Goal: Task Accomplishment & Management: Manage account settings

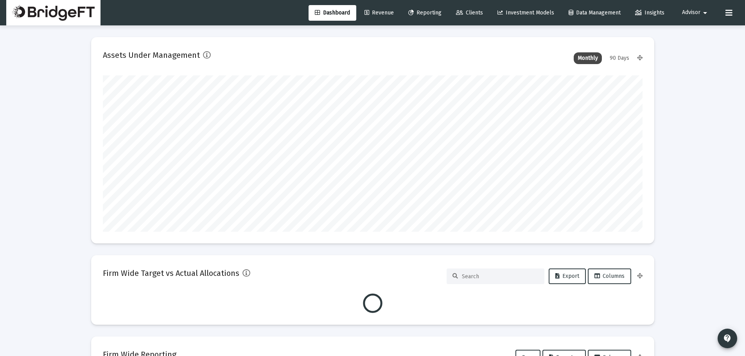
scroll to position [156, 539]
click at [691, 11] on span "Advisor" at bounding box center [691, 12] width 18 height 7
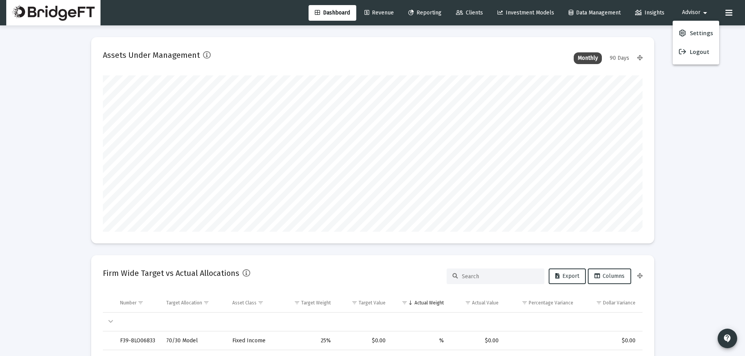
scroll to position [156, 290]
click at [691, 30] on span "Settings" at bounding box center [700, 33] width 23 height 19
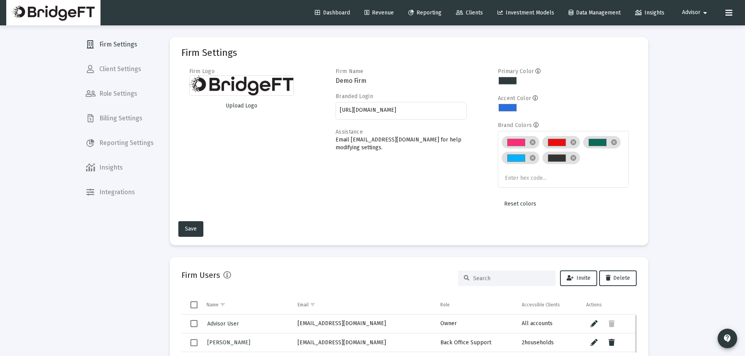
scroll to position [156, 0]
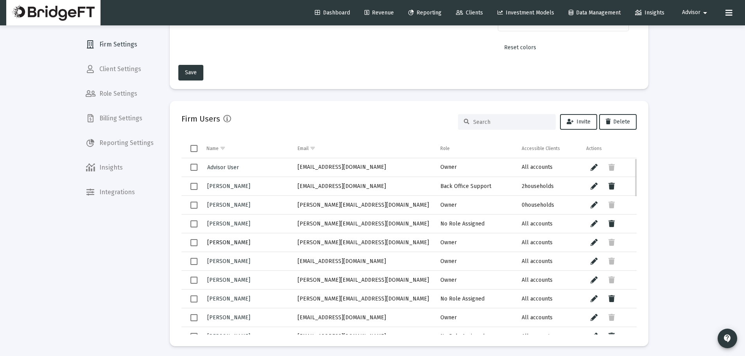
click at [224, 243] on span "[PERSON_NAME]" at bounding box center [228, 242] width 43 height 7
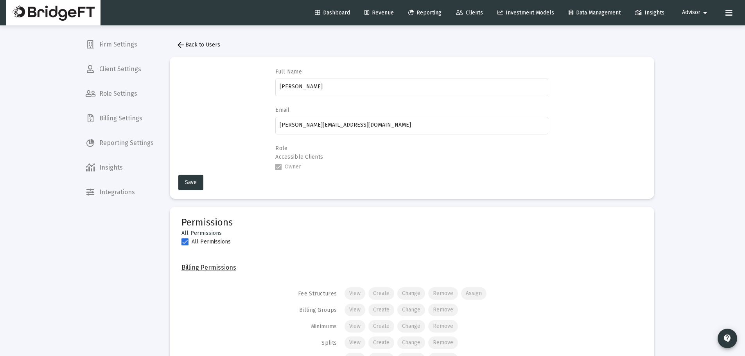
click at [177, 47] on mat-icon "arrow_back" at bounding box center [180, 44] width 9 height 9
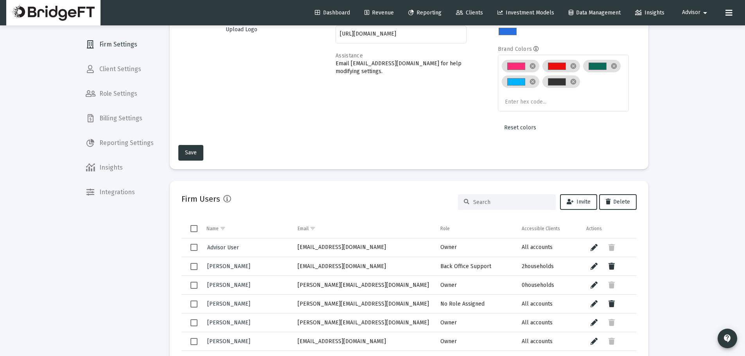
scroll to position [104, 0]
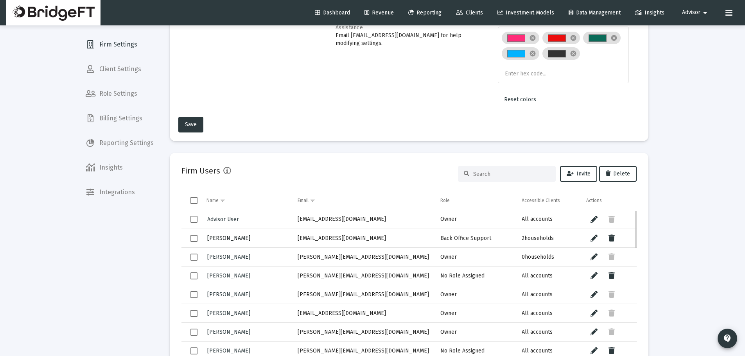
click at [235, 241] on span "[PERSON_NAME]" at bounding box center [228, 238] width 43 height 7
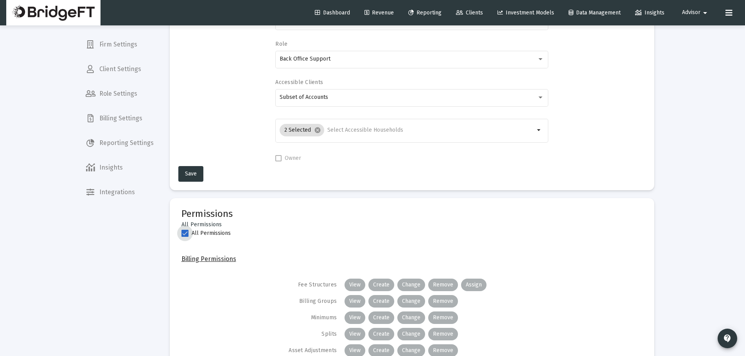
click at [185, 235] on span at bounding box center [184, 233] width 7 height 7
click at [185, 237] on input "All Permissions" at bounding box center [184, 237] width 0 height 0
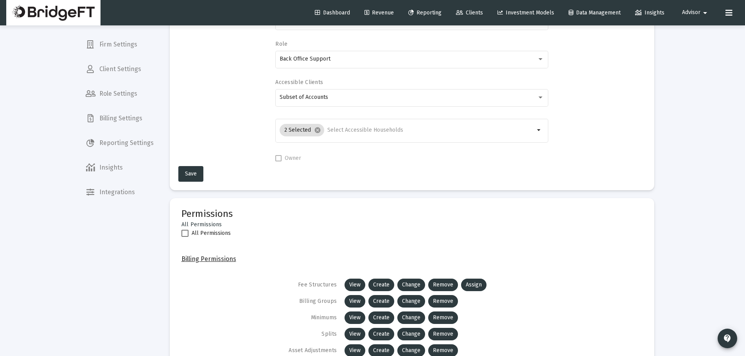
click at [185, 235] on span at bounding box center [184, 233] width 7 height 7
click at [185, 237] on input "All Permissions" at bounding box center [184, 237] width 0 height 0
checkbox input "true"
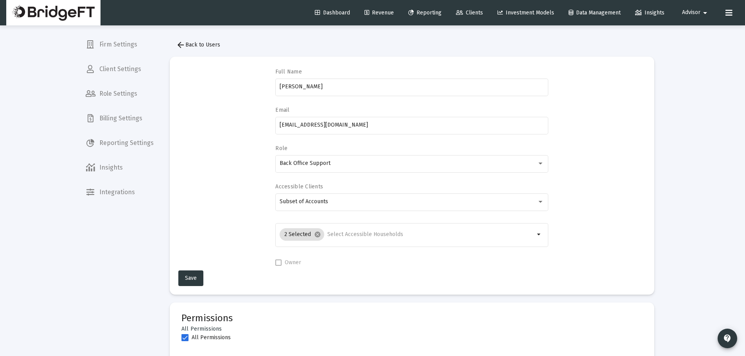
click at [200, 48] on span "arrow_back Back to Users" at bounding box center [198, 44] width 44 height 7
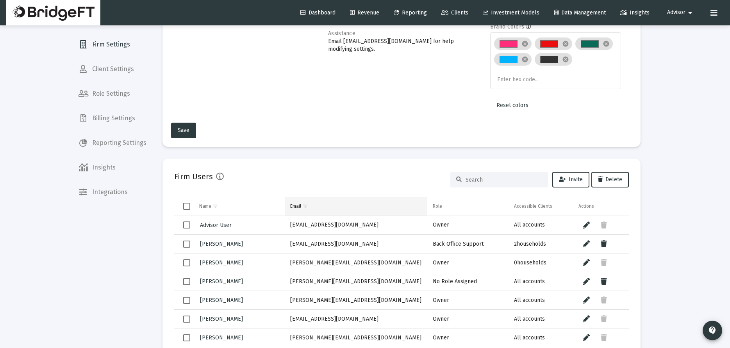
scroll to position [156, 0]
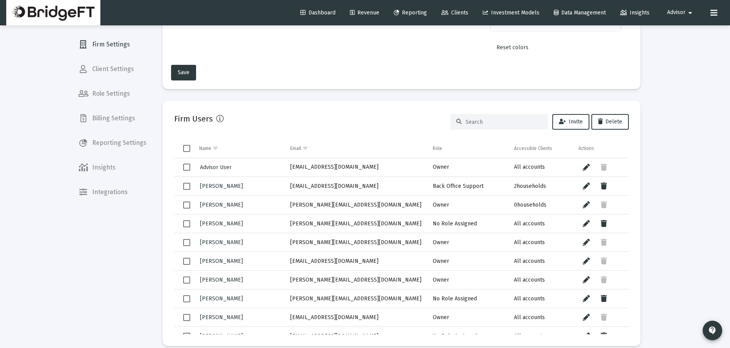
click at [106, 98] on span "Role Settings" at bounding box center [112, 93] width 81 height 19
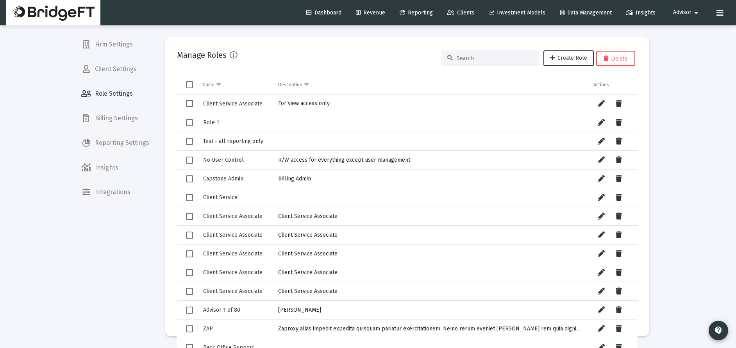
click at [111, 67] on span "Client Settings" at bounding box center [115, 69] width 81 height 19
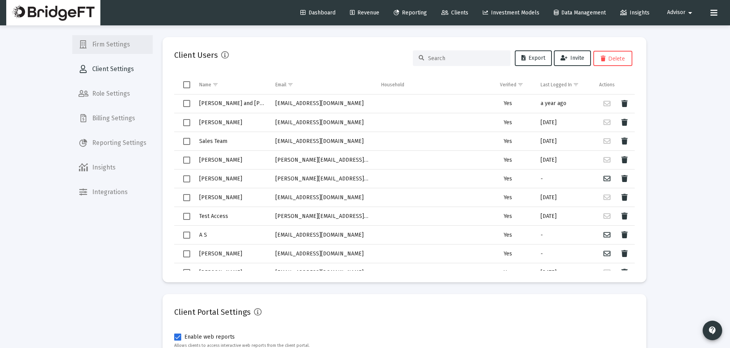
click at [118, 38] on span "Firm Settings" at bounding box center [112, 44] width 81 height 19
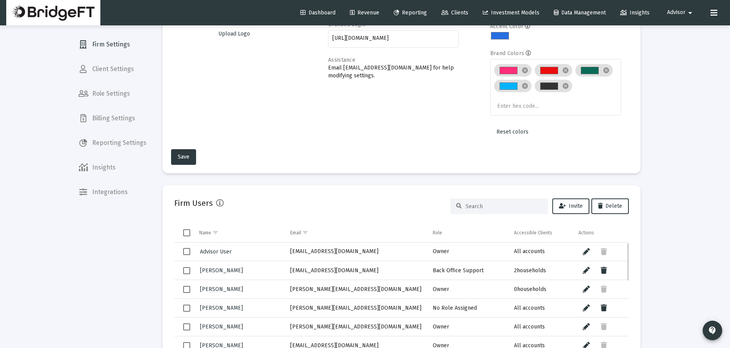
scroll to position [104, 0]
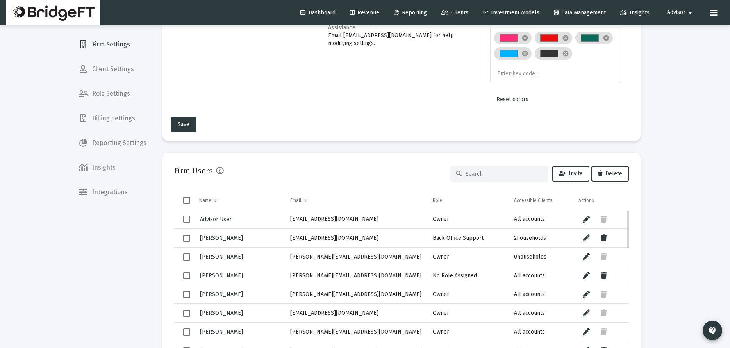
drag, startPoint x: 497, startPoint y: 233, endPoint x: 404, endPoint y: 233, distance: 92.6
click at [405, 232] on tr "[PERSON_NAME] [EMAIL_ADDRESS][DOMAIN_NAME] Back Office Support 2 households" at bounding box center [401, 238] width 455 height 19
click at [221, 236] on span "[PERSON_NAME]" at bounding box center [221, 238] width 43 height 7
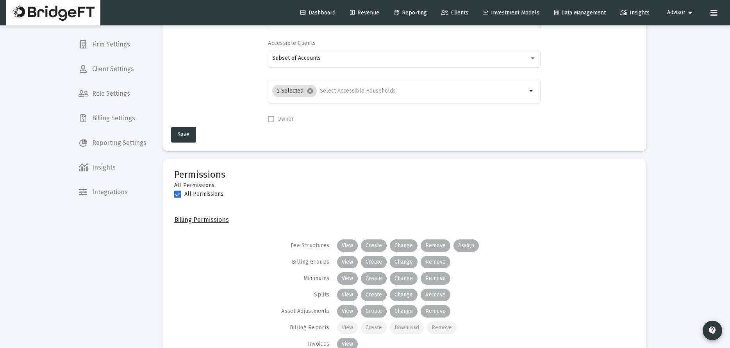
scroll to position [156, 0]
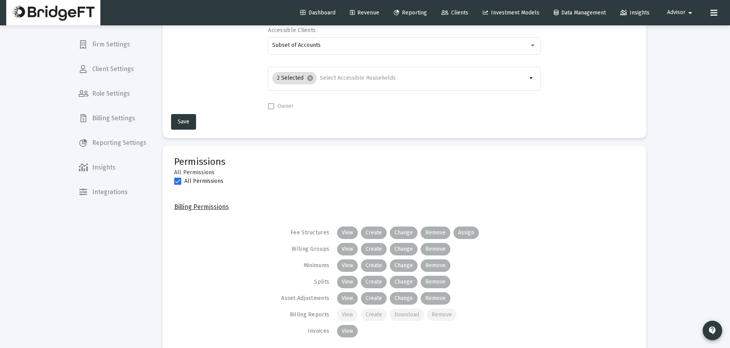
click at [177, 179] on span at bounding box center [177, 181] width 7 height 7
click at [177, 185] on input "All Permissions" at bounding box center [177, 185] width 0 height 0
checkbox input "false"
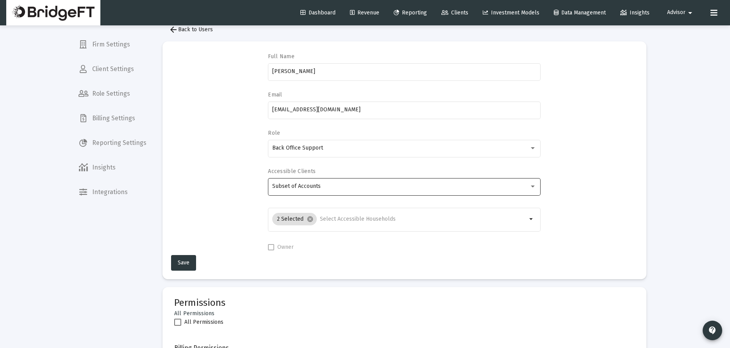
scroll to position [0, 0]
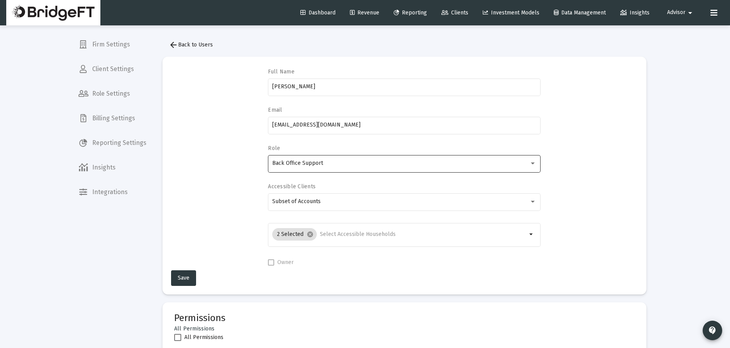
click at [323, 164] on div "Back Office Support" at bounding box center [400, 163] width 257 height 6
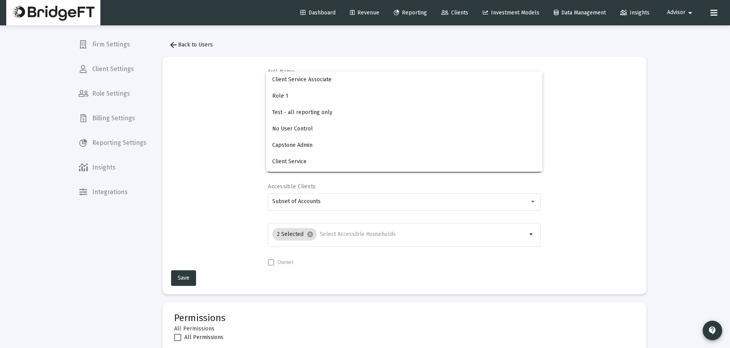
scroll to position [130, 0]
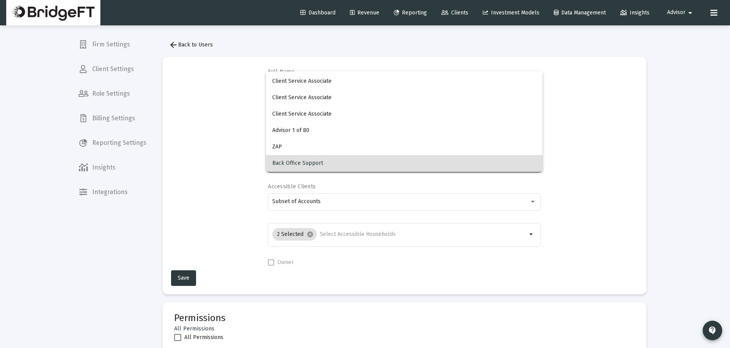
click at [223, 217] on div at bounding box center [365, 174] width 730 height 348
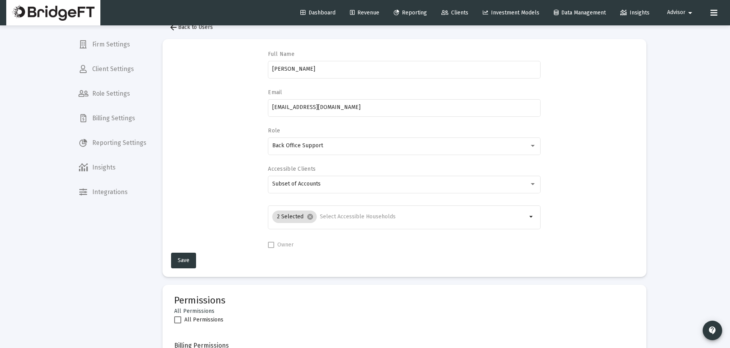
scroll to position [0, 0]
